Goal: Transaction & Acquisition: Subscribe to service/newsletter

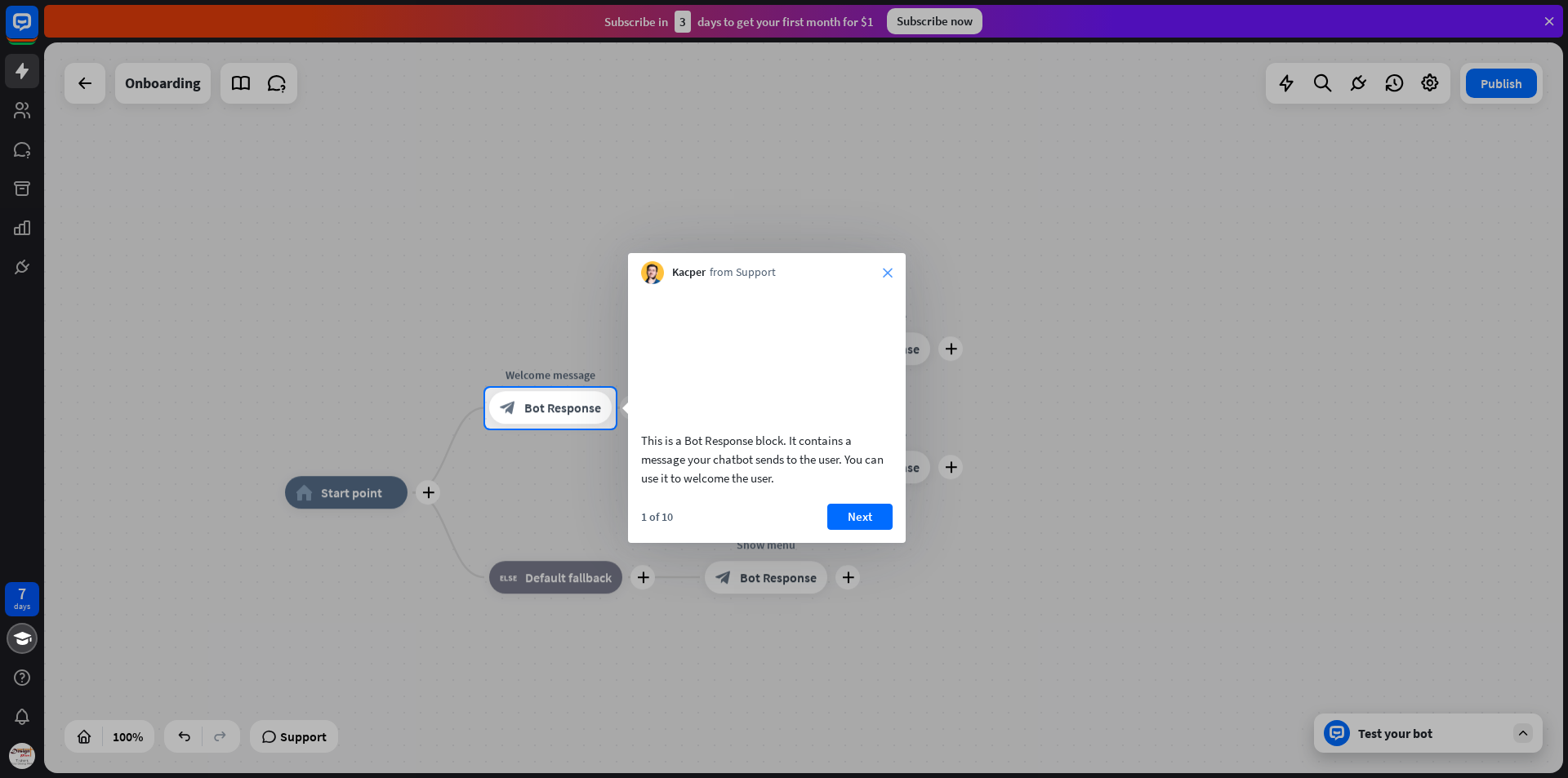
click at [885, 274] on icon "close" at bounding box center [887, 273] width 10 height 10
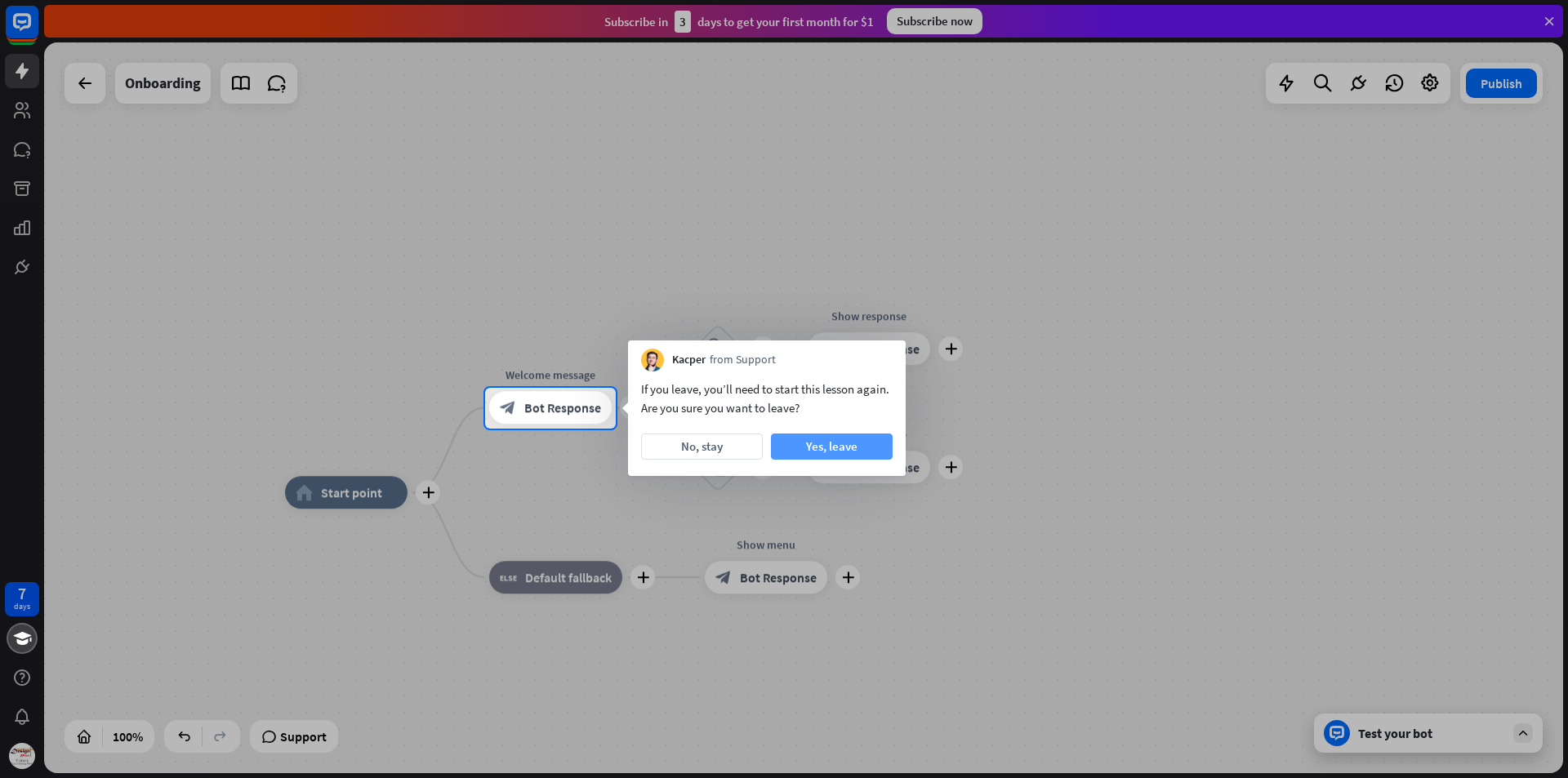
click at [826, 451] on button "Yes, leave" at bounding box center [831, 447] width 121 height 26
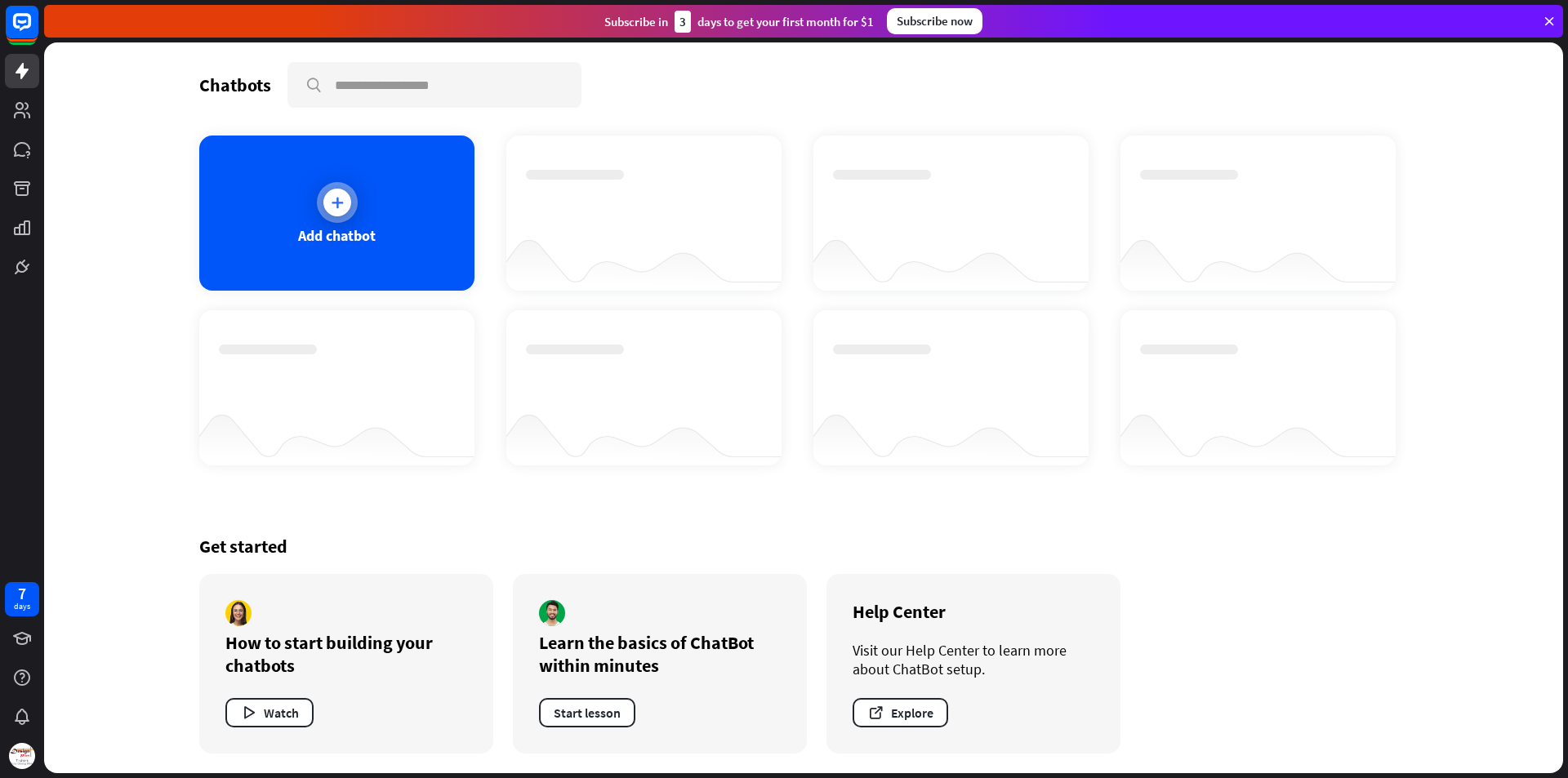
click at [389, 231] on div "Add chatbot" at bounding box center [337, 213] width 275 height 156
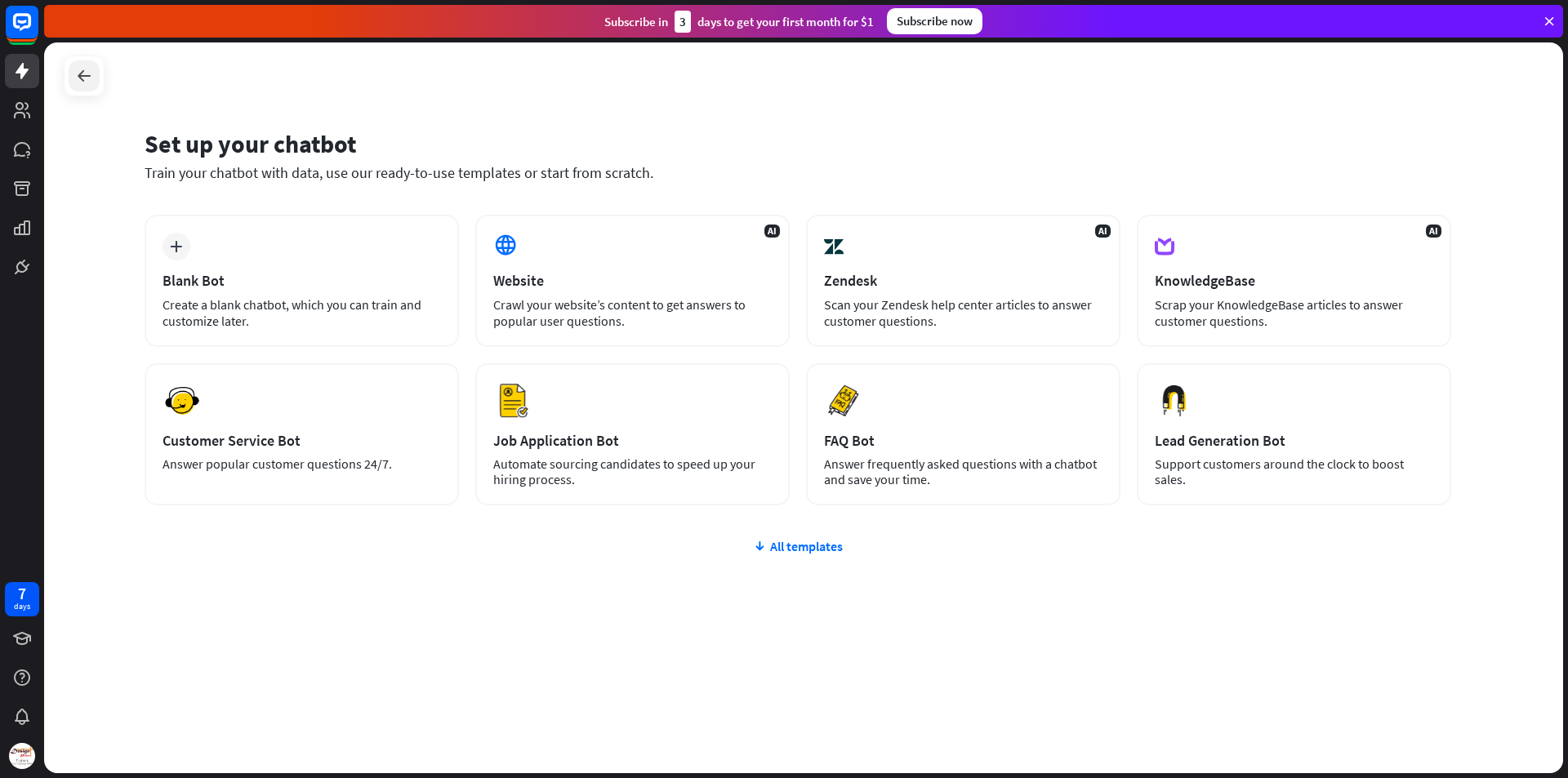
click at [75, 73] on icon at bounding box center [84, 76] width 19 height 19
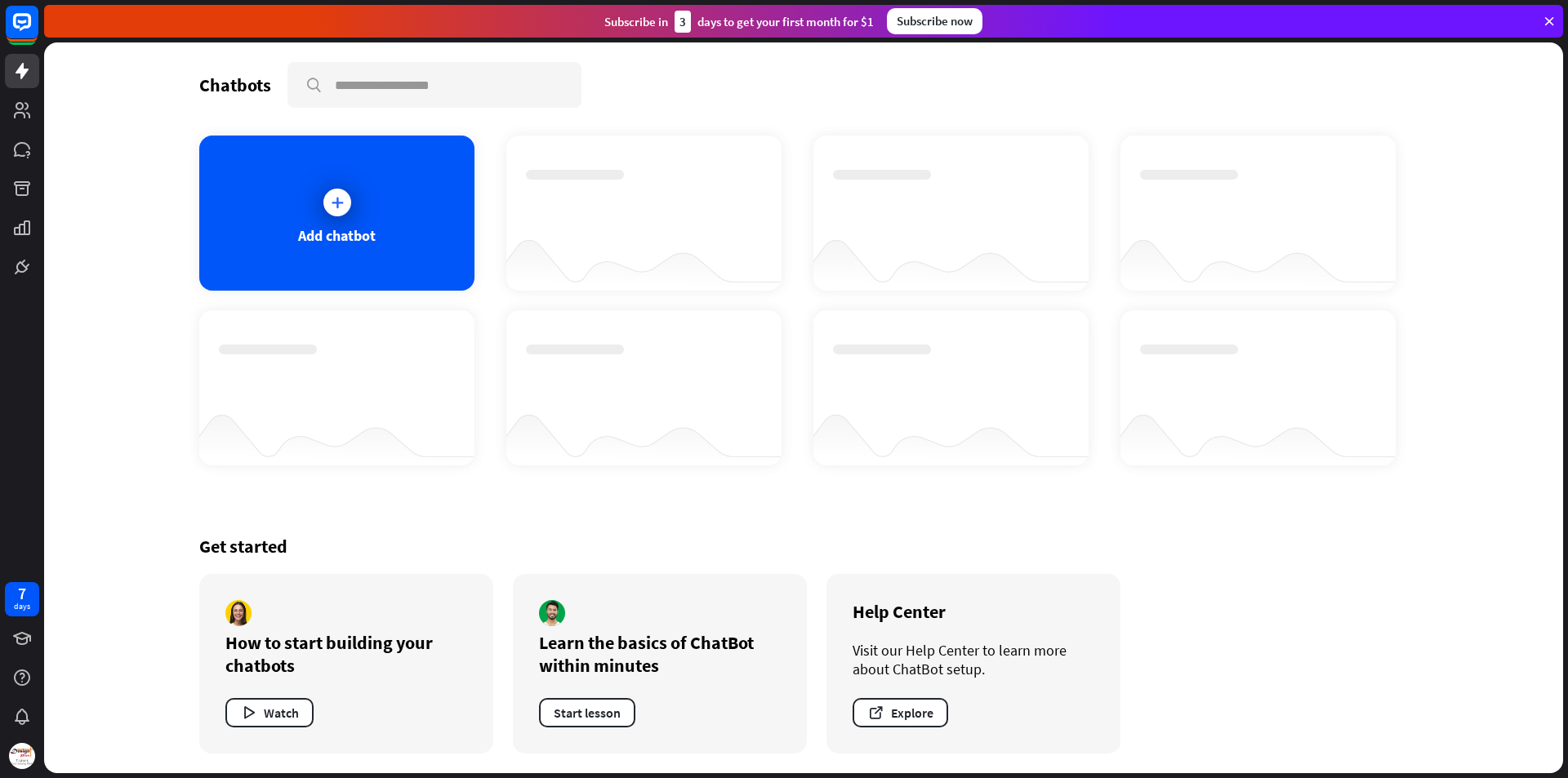
click at [947, 27] on div "Subscribe now" at bounding box center [934, 21] width 96 height 26
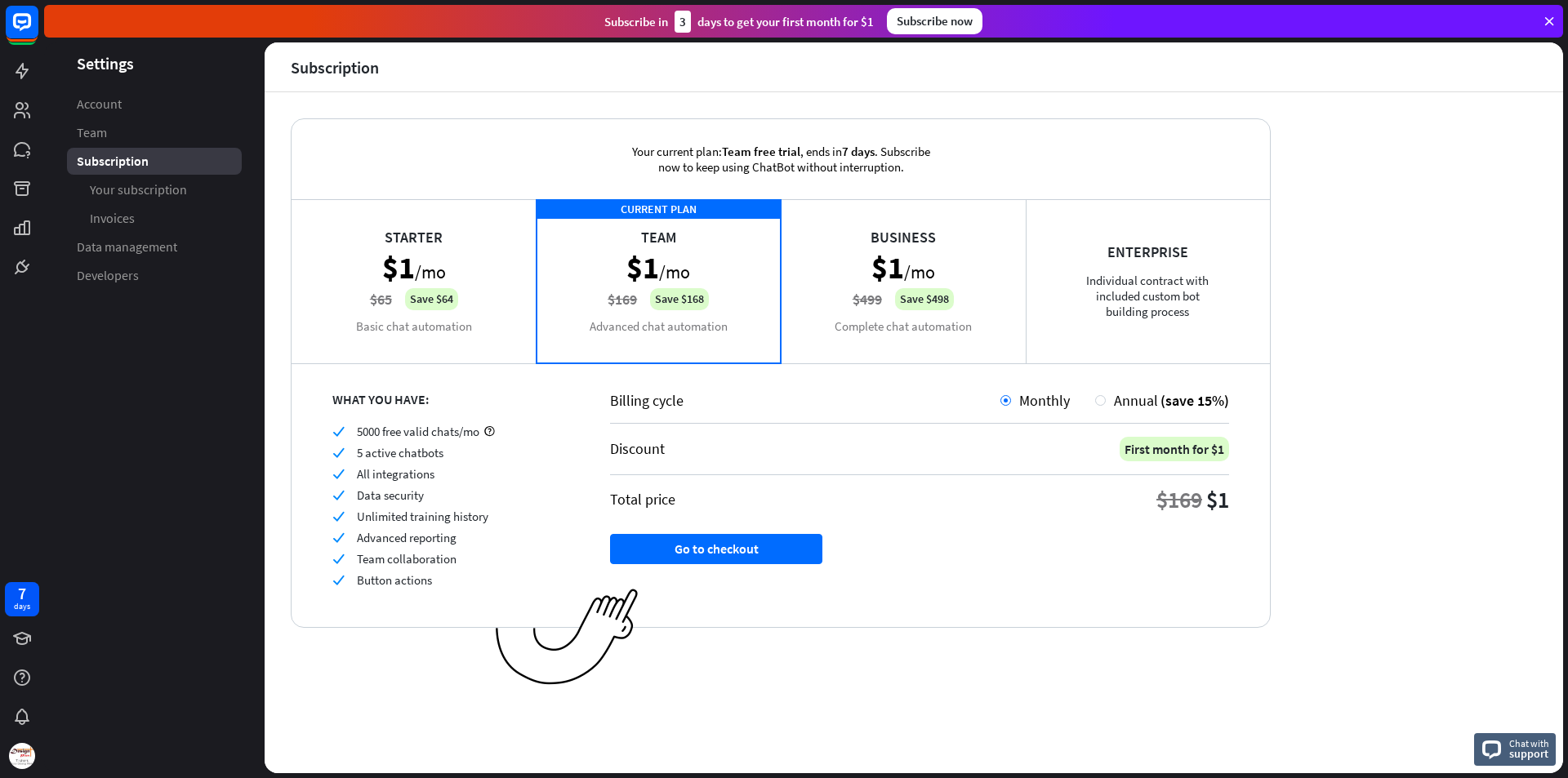
click at [418, 266] on div "Starter $1 /mo $65 Save $64 Basic chat automation" at bounding box center [414, 281] width 245 height 164
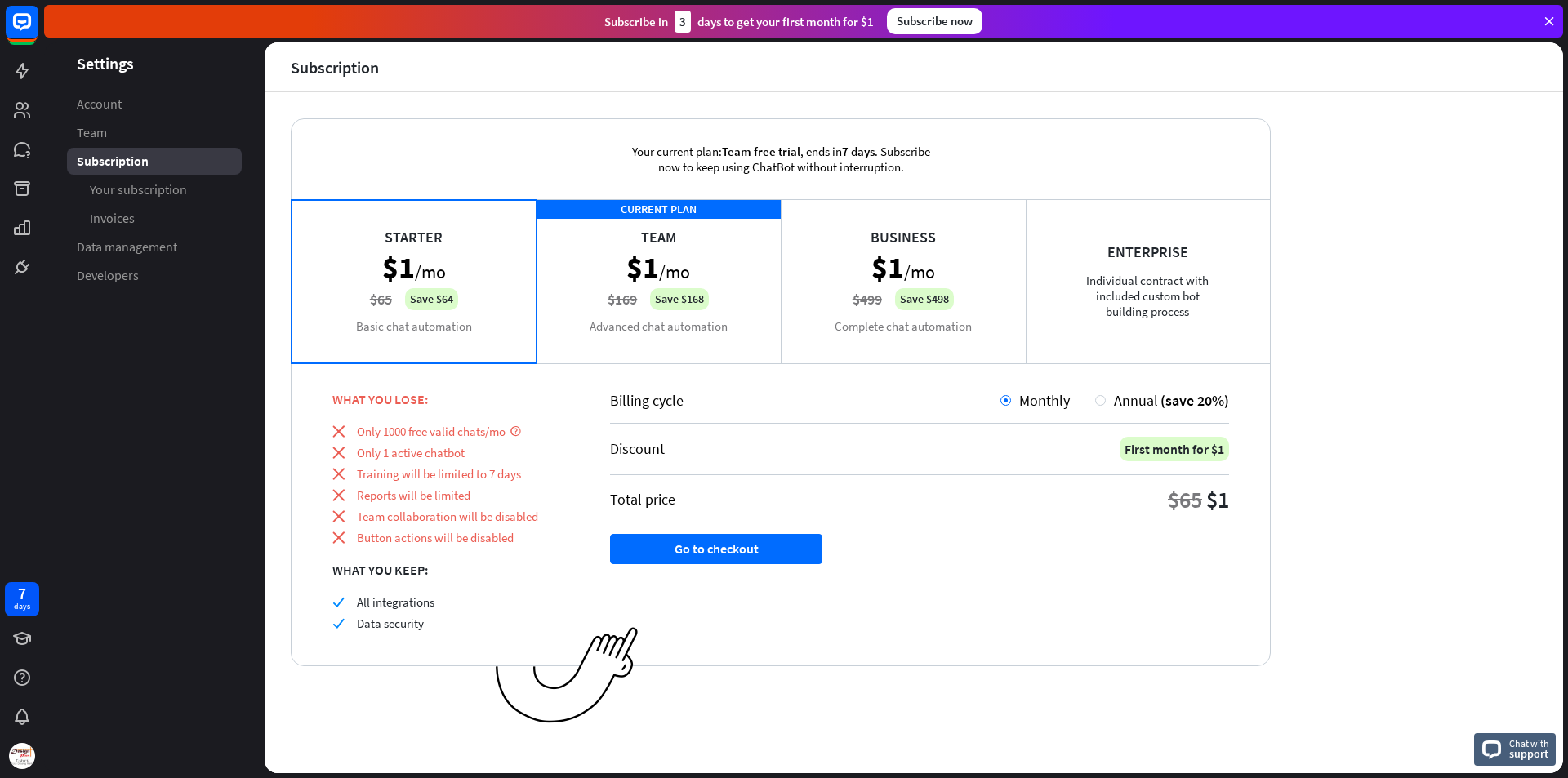
click at [650, 282] on div "CURRENT PLAN Team $1 /mo $169 Save $168 Advanced chat automation" at bounding box center [658, 281] width 245 height 164
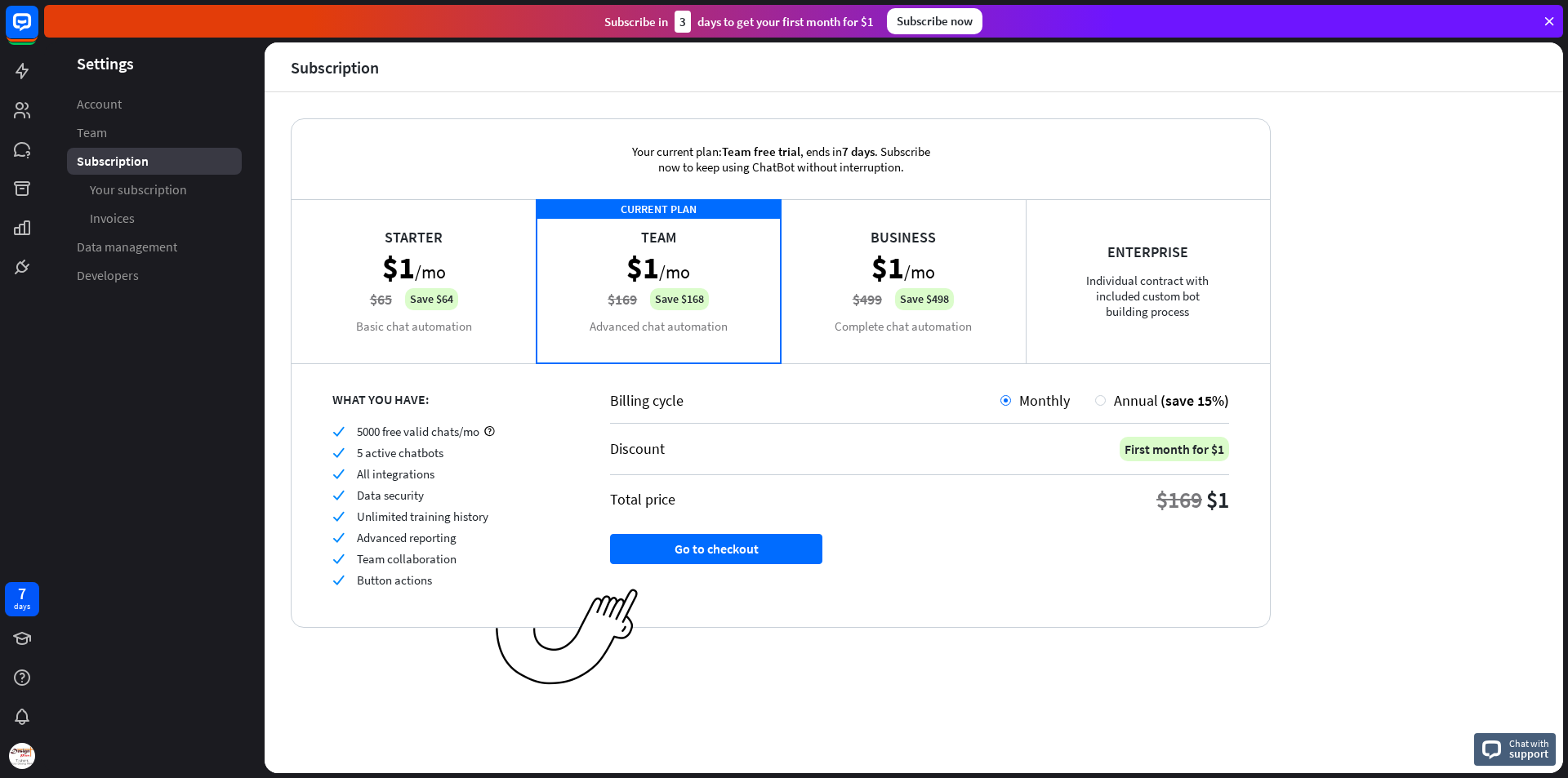
click at [470, 287] on div "Starter $1 /mo $65 Save $64 Basic chat automation" at bounding box center [414, 281] width 245 height 164
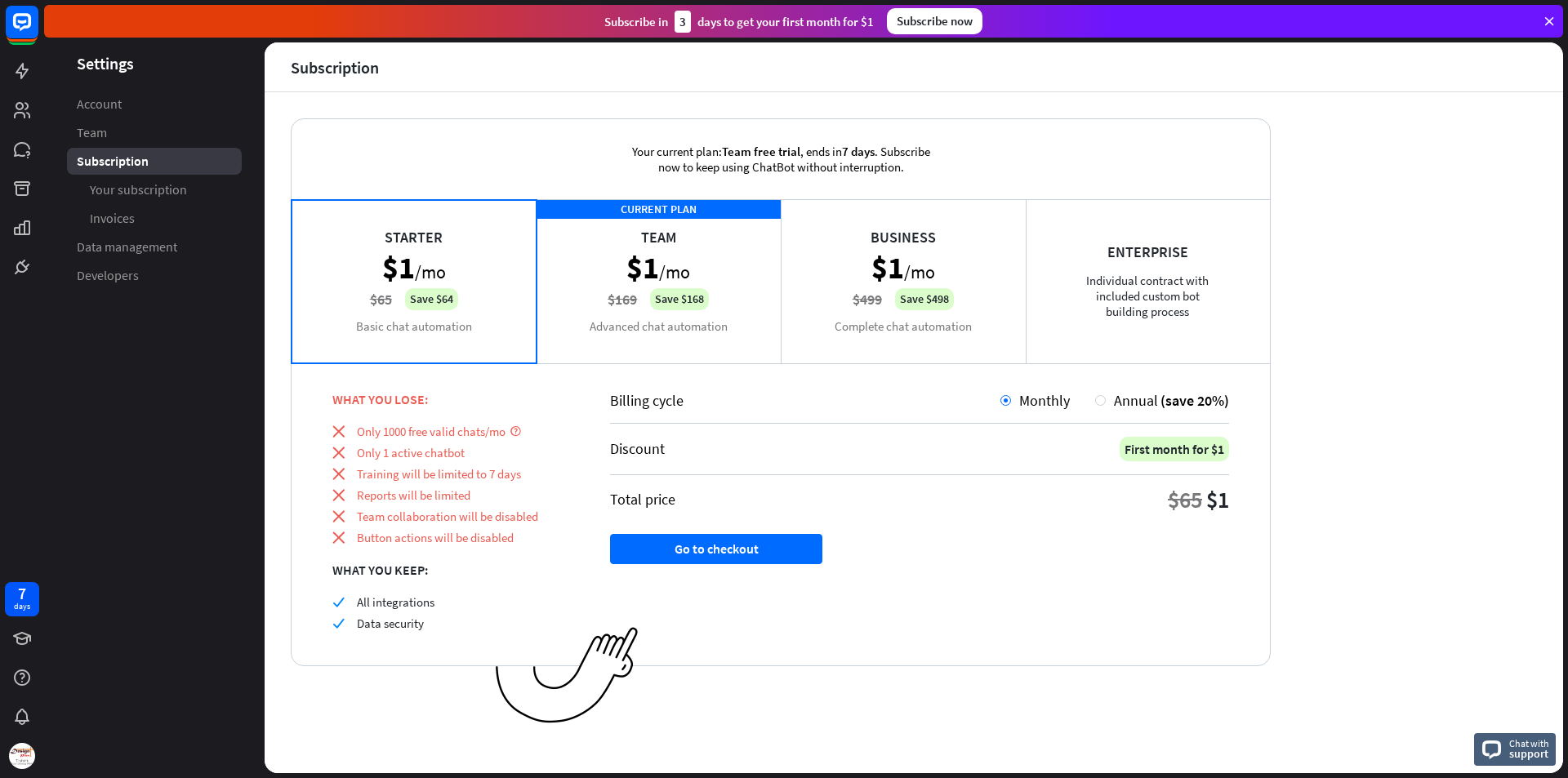
click at [693, 297] on div "CURRENT PLAN Team $1 /mo $169 Save $168 Advanced chat automation" at bounding box center [658, 281] width 245 height 164
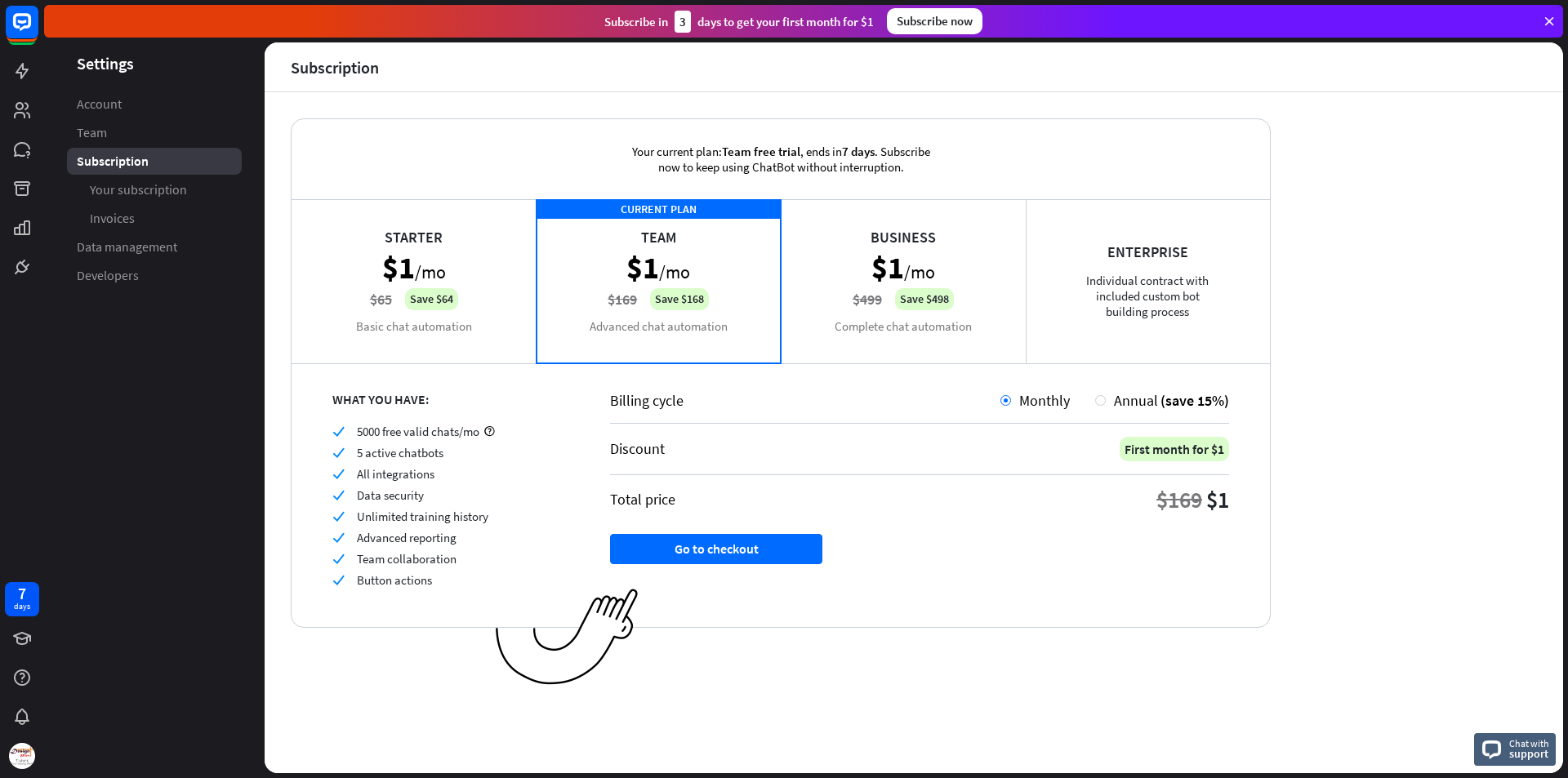
click at [444, 288] on div "Starter $1 /mo $65 Save $64 Basic chat automation" at bounding box center [414, 281] width 245 height 164
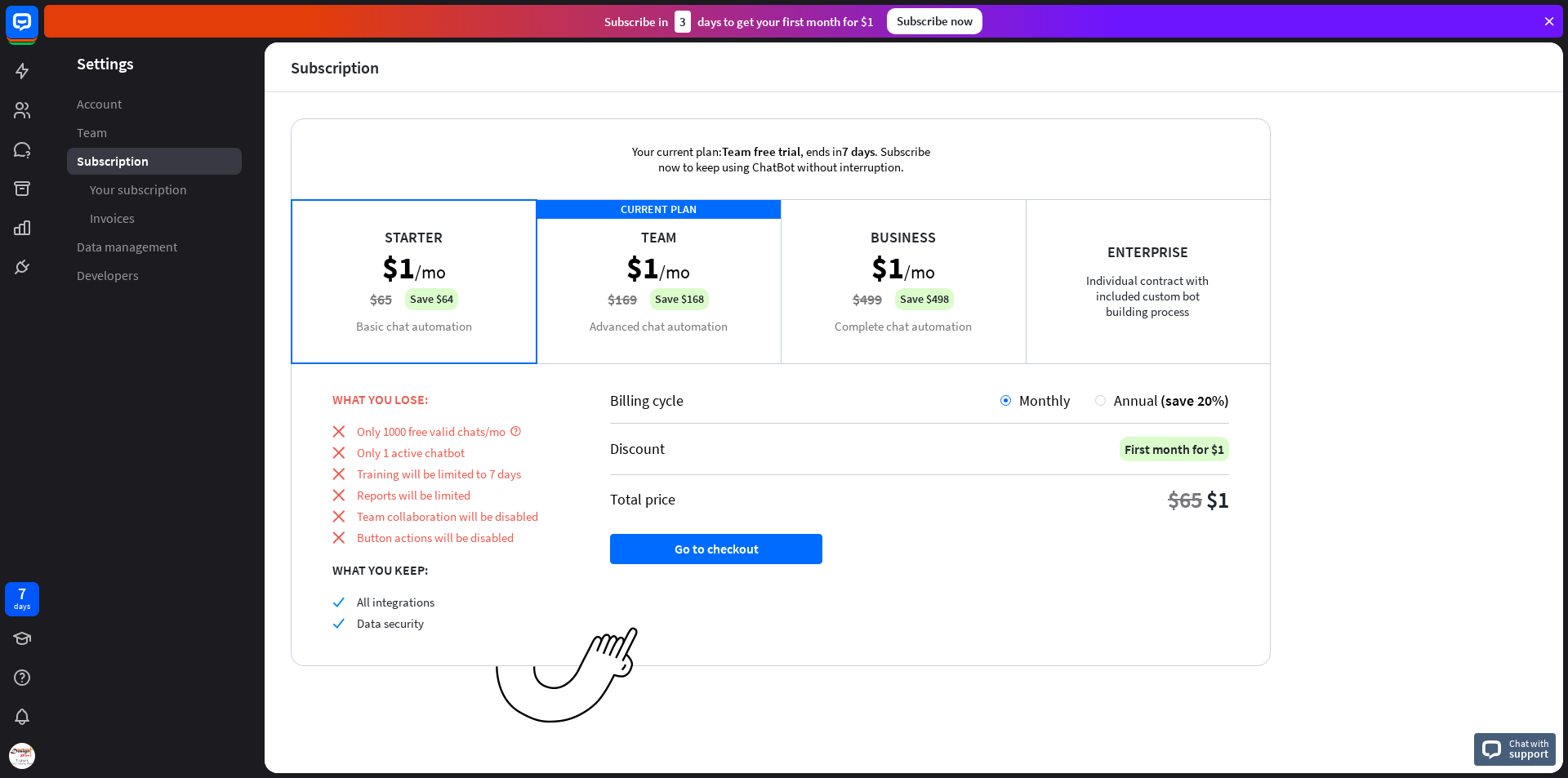
click at [635, 276] on div "CURRENT PLAN Team $1 /mo $169 Save $168 Advanced chat automation" at bounding box center [658, 281] width 245 height 164
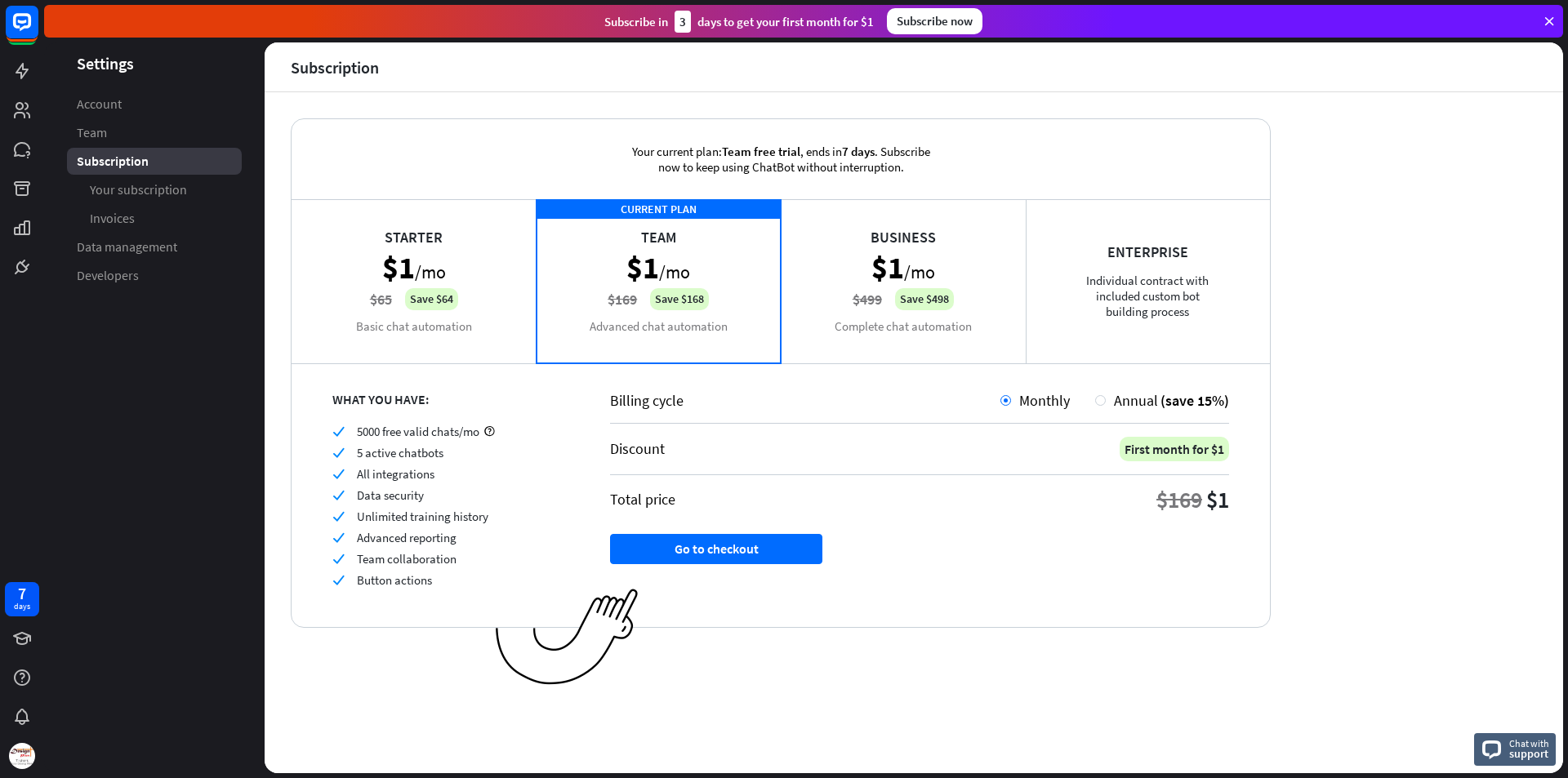
click at [898, 315] on div "Business $1 /mo $499 Save $498 Complete chat automation" at bounding box center [903, 281] width 245 height 164
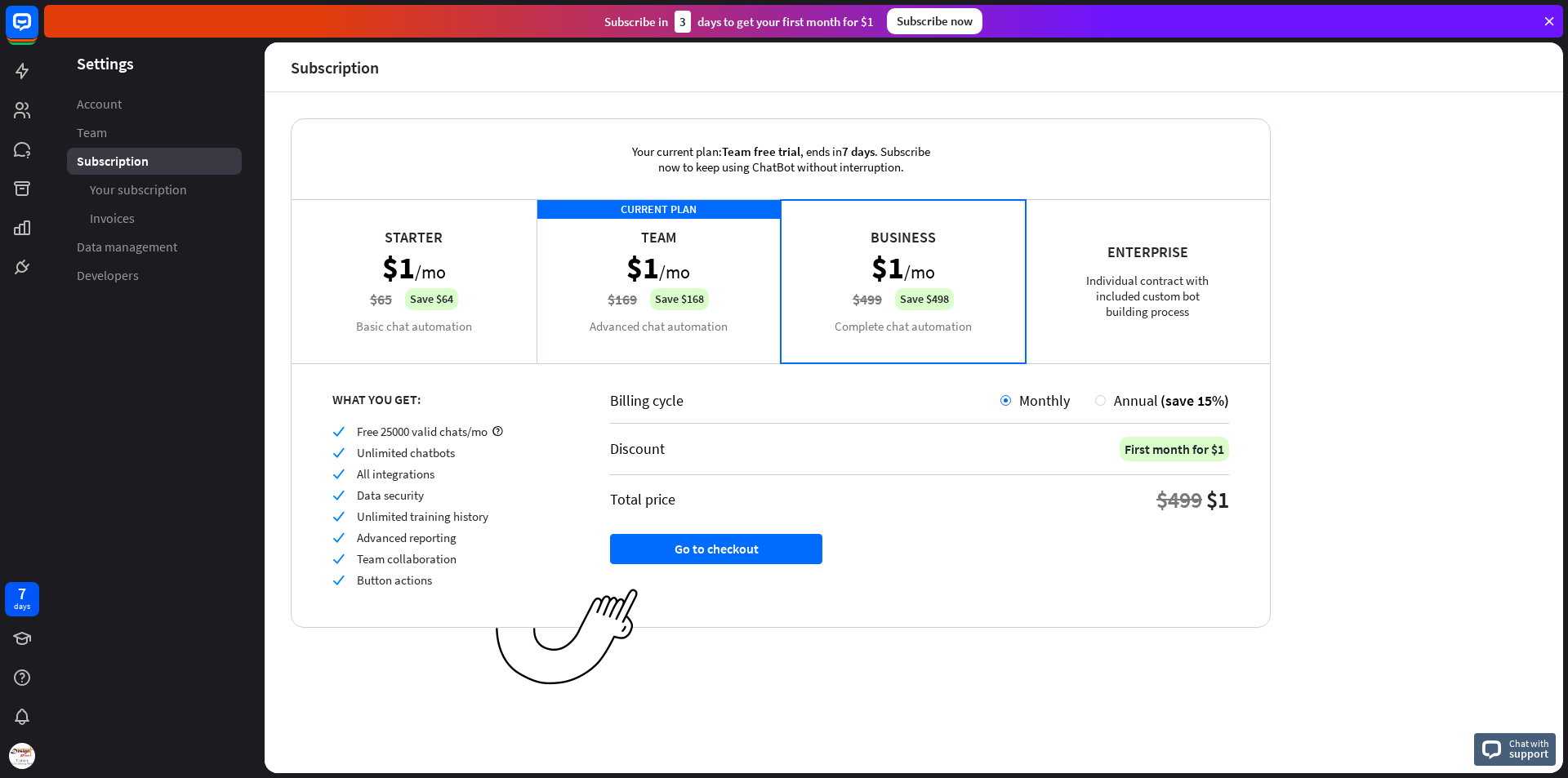
click at [628, 308] on div "CURRENT PLAN Team $1 /mo $169 Save $168 Advanced chat automation" at bounding box center [658, 281] width 245 height 164
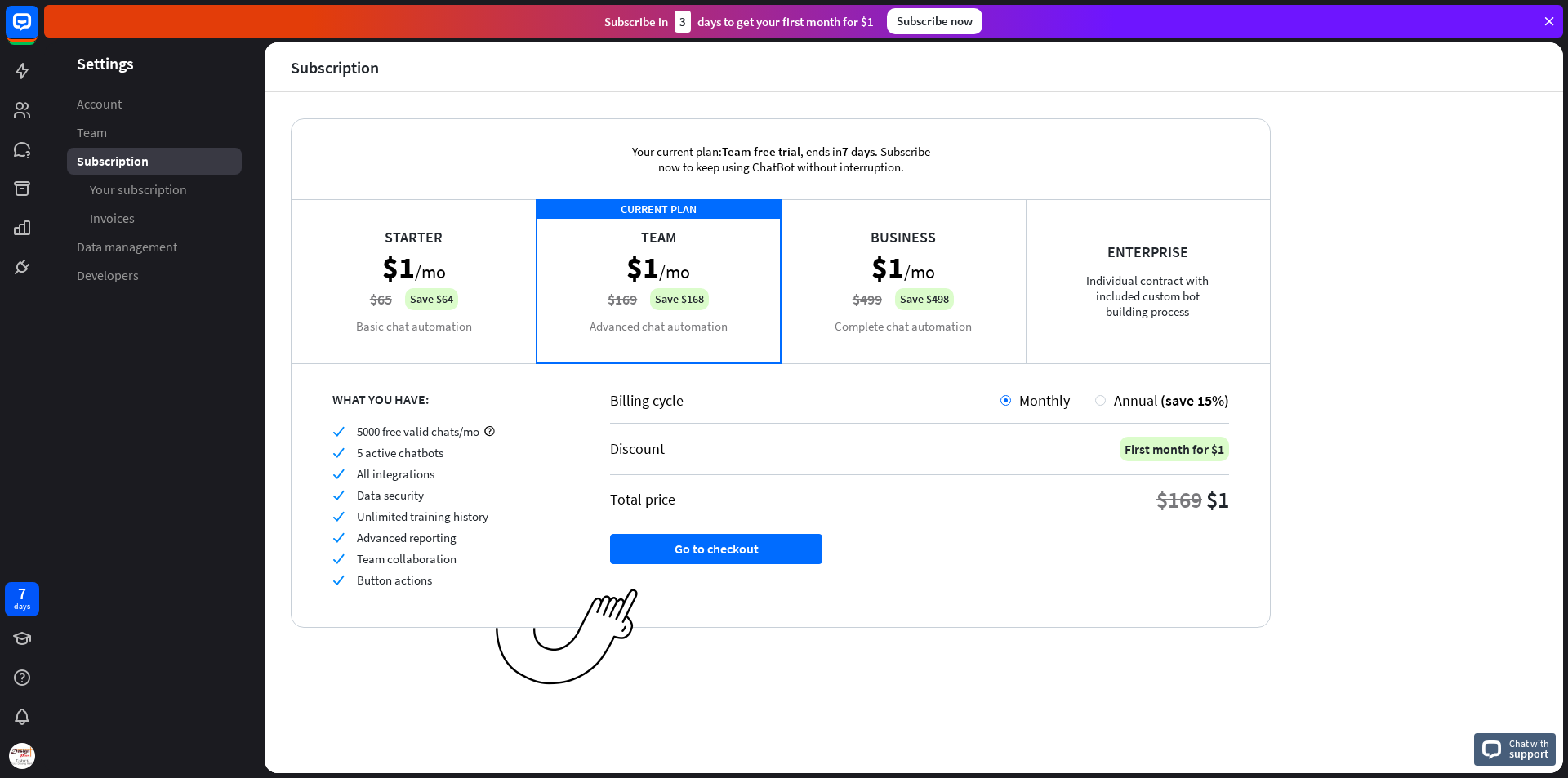
click at [434, 302] on div "Starter $1 /mo $65 Save $64 Basic chat automation" at bounding box center [414, 281] width 245 height 164
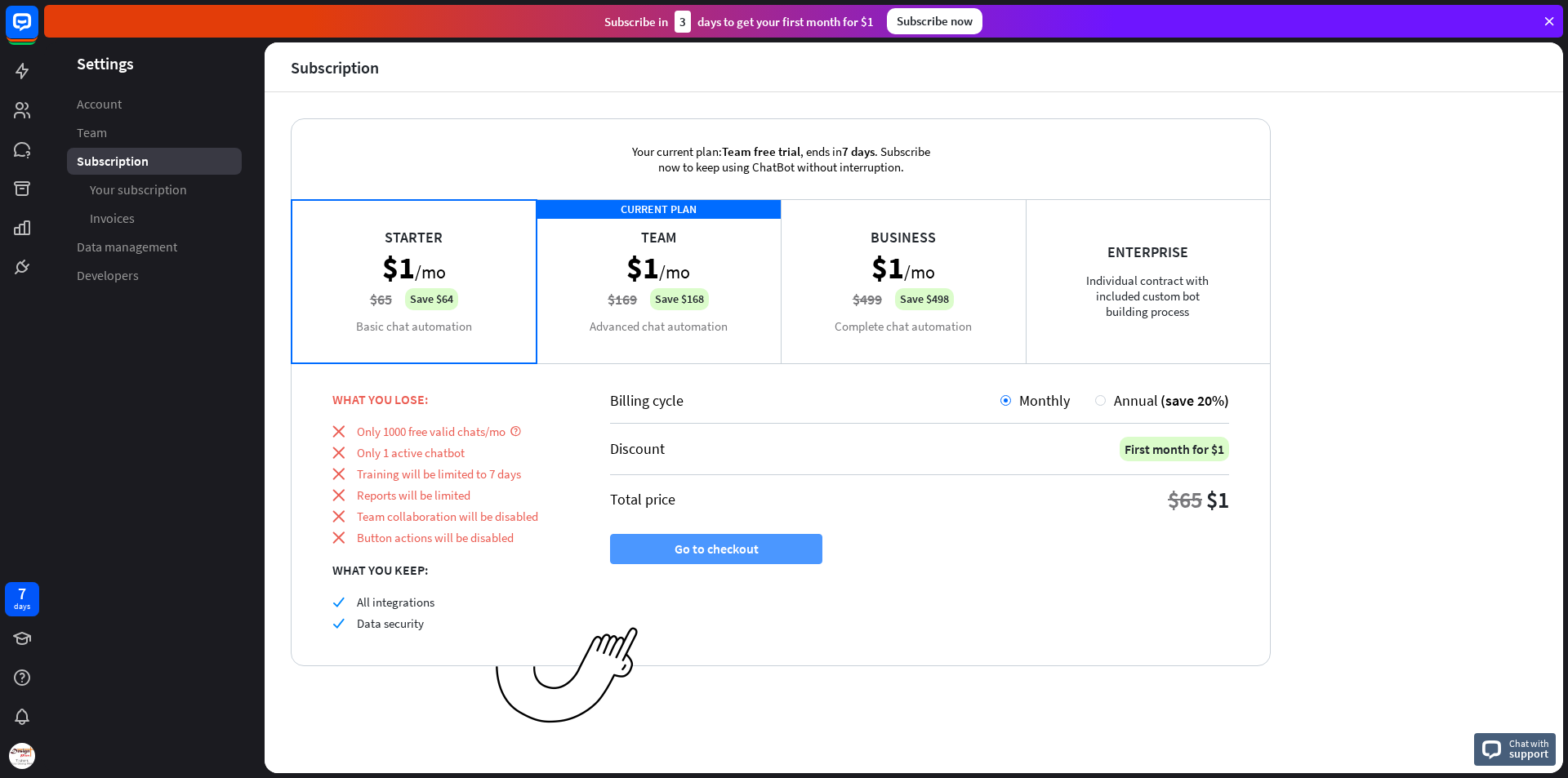
click at [740, 551] on button "Go to checkout" at bounding box center [716, 549] width 213 height 30
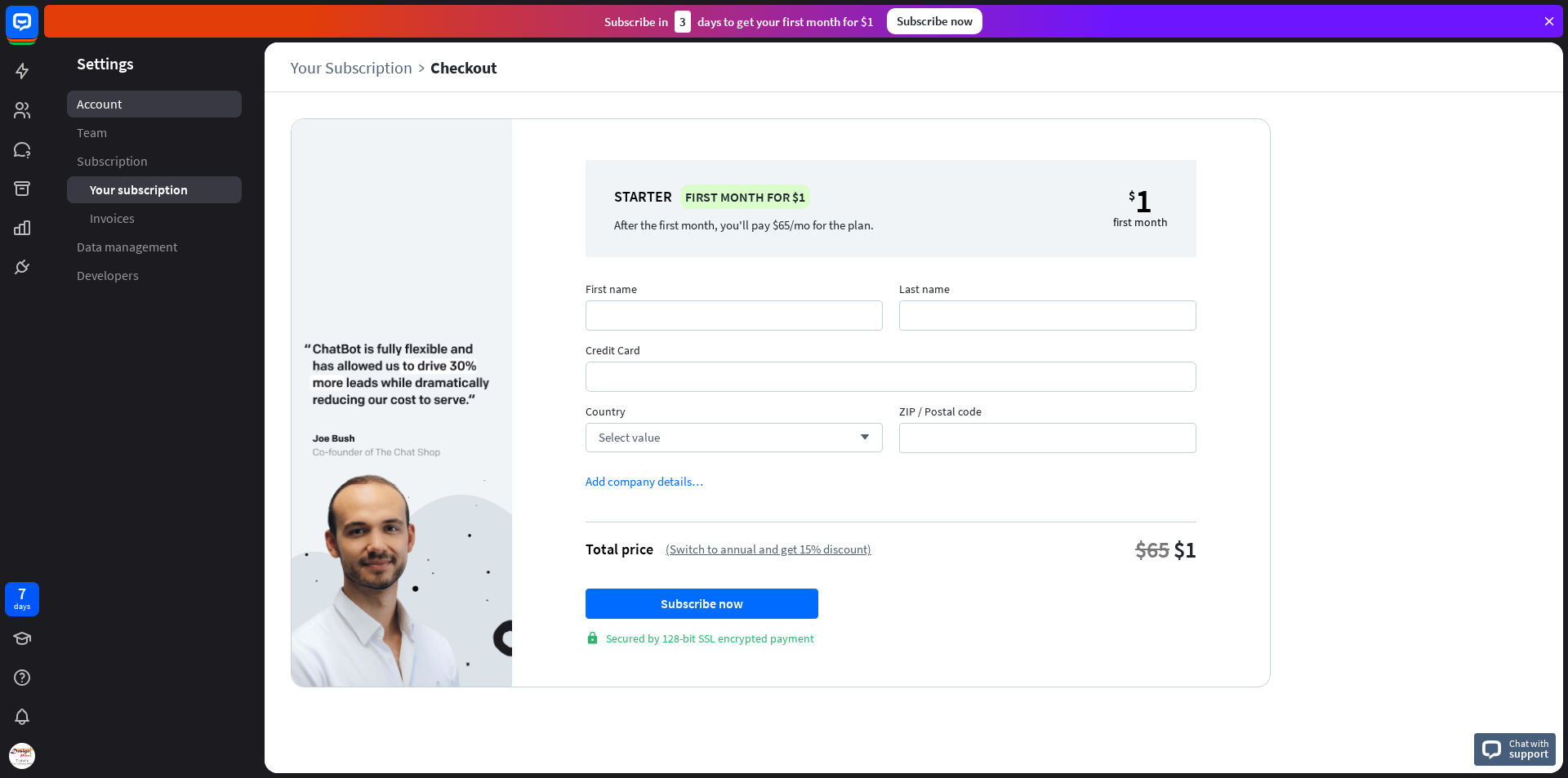
click at [120, 98] on span "Account" at bounding box center [98, 105] width 45 height 18
